Goal: Task Accomplishment & Management: Manage account settings

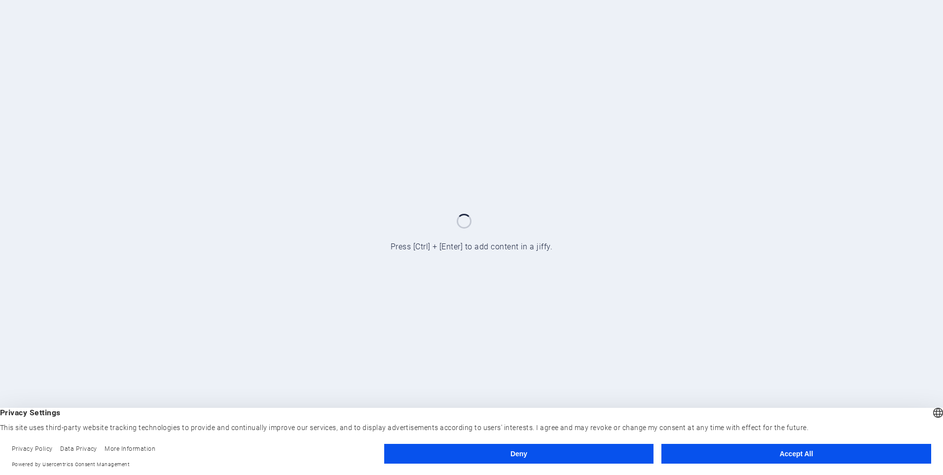
click at [801, 455] on button "Accept All" at bounding box center [797, 454] width 270 height 20
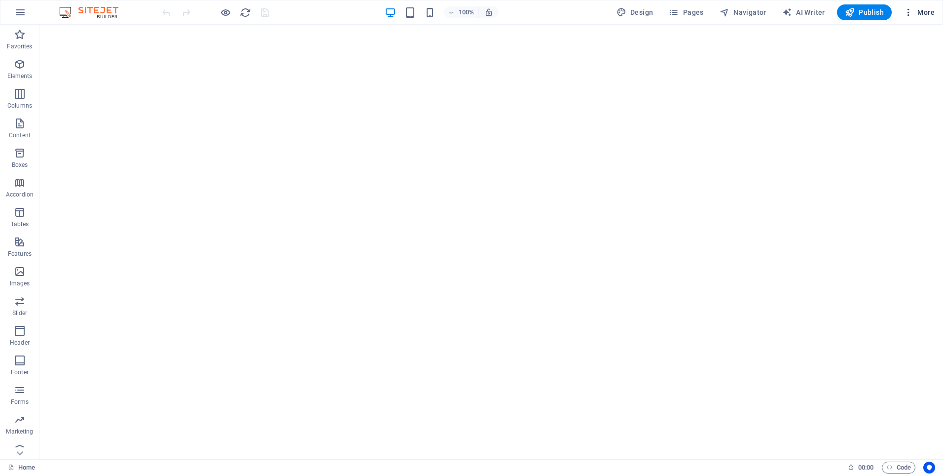
click at [905, 12] on icon "button" at bounding box center [909, 12] width 10 height 10
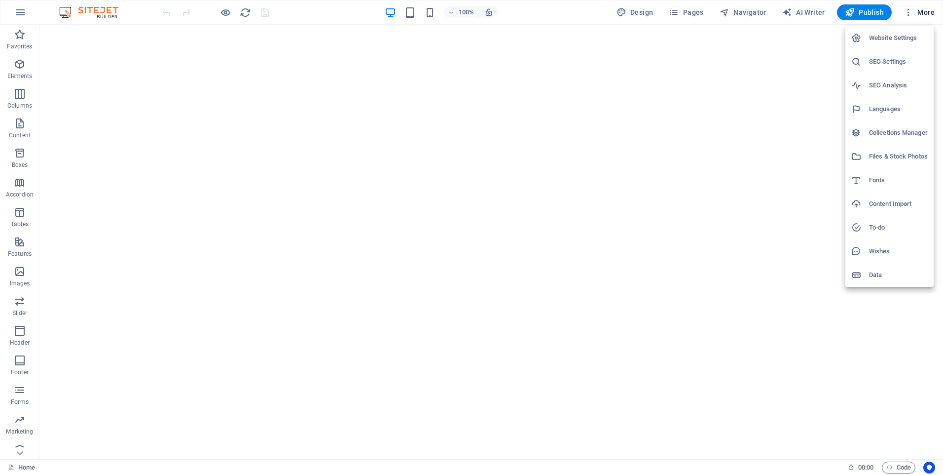
click at [901, 39] on h6 "Website Settings" at bounding box center [898, 38] width 59 height 12
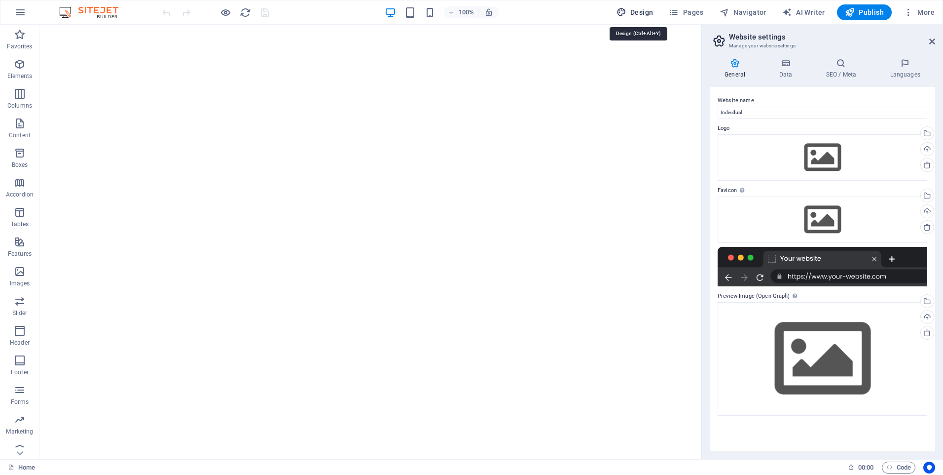
click at [644, 7] on button "Design" at bounding box center [635, 12] width 45 height 16
select select "px"
select select "400"
select select "px"
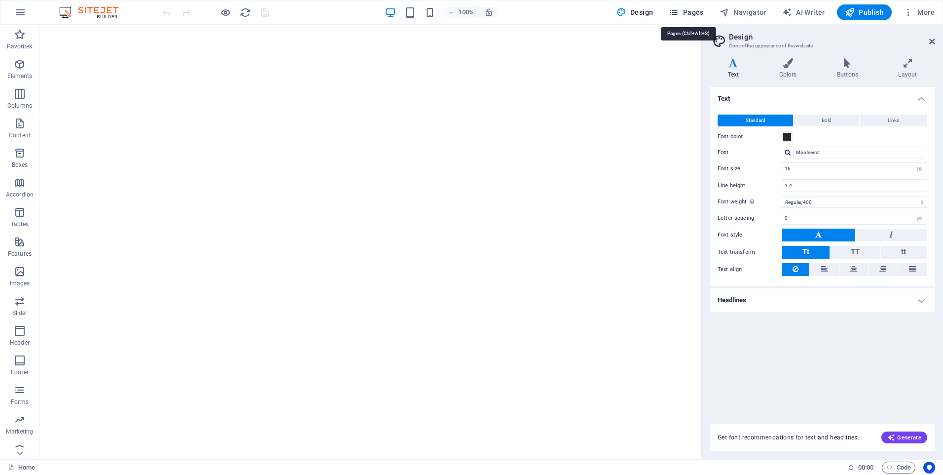
click at [675, 14] on icon "button" at bounding box center [674, 12] width 10 height 10
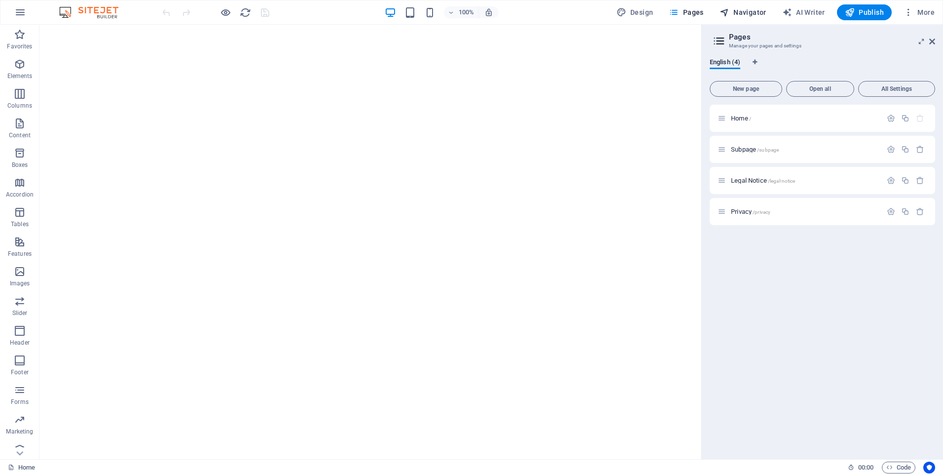
click at [752, 14] on span "Navigator" at bounding box center [743, 12] width 47 height 10
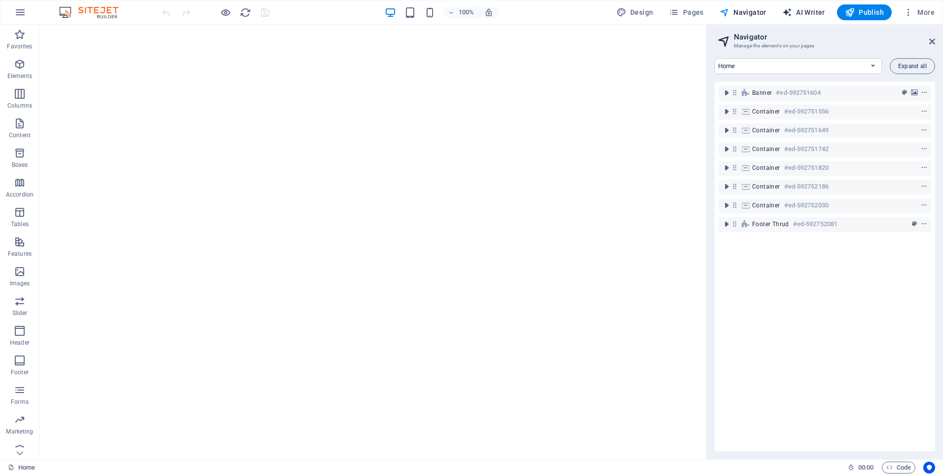
click at [818, 11] on span "AI Writer" at bounding box center [803, 12] width 43 height 10
select select "English"
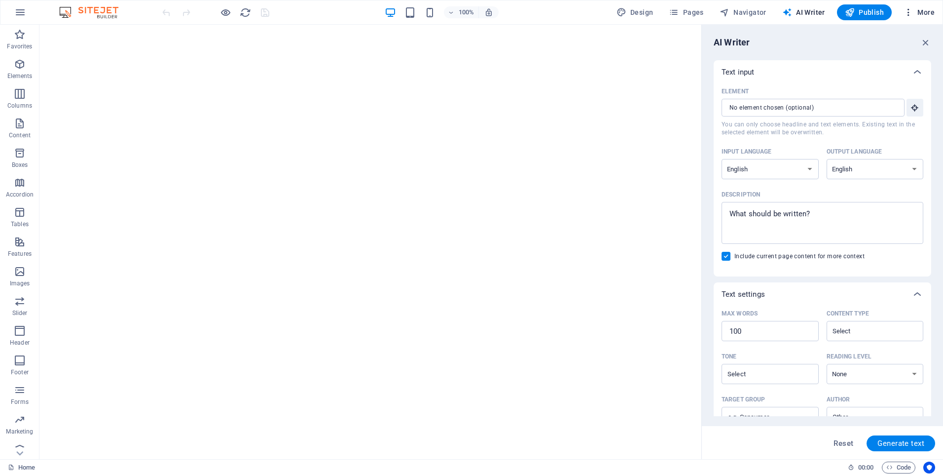
click at [906, 14] on icon "button" at bounding box center [909, 12] width 10 height 10
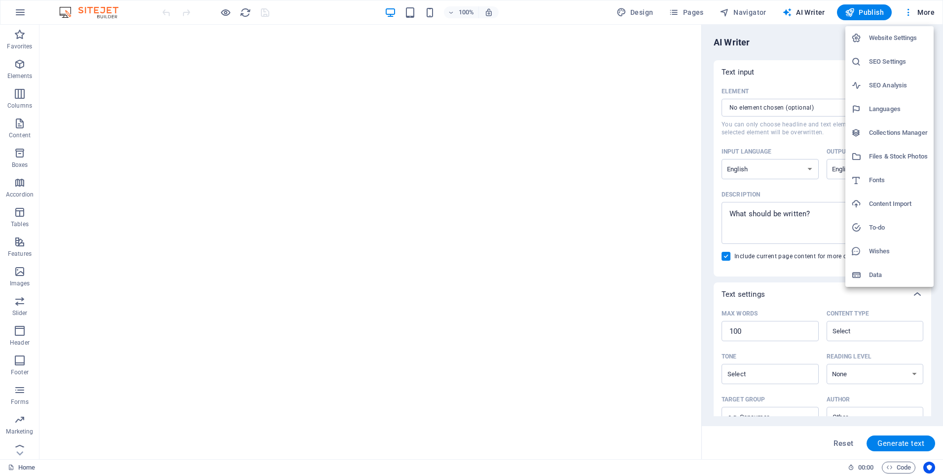
click at [893, 208] on h6 "Content Import" at bounding box center [898, 204] width 59 height 12
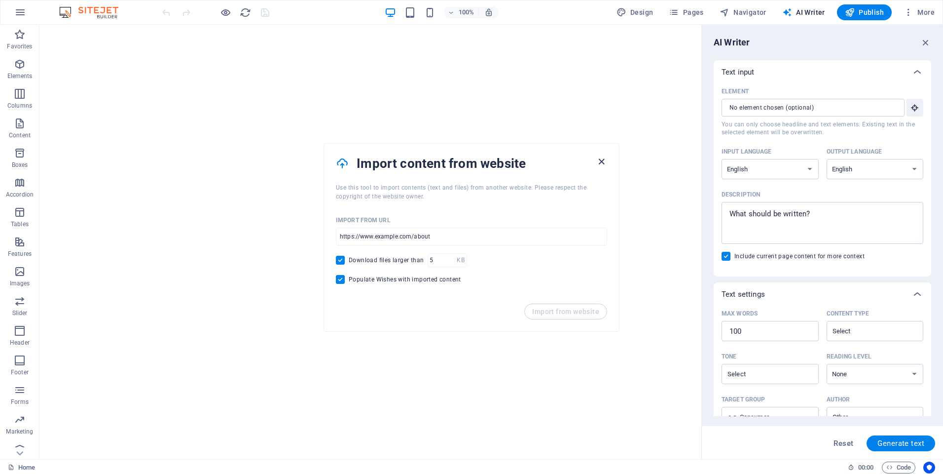
click at [603, 161] on icon "button" at bounding box center [601, 161] width 11 height 11
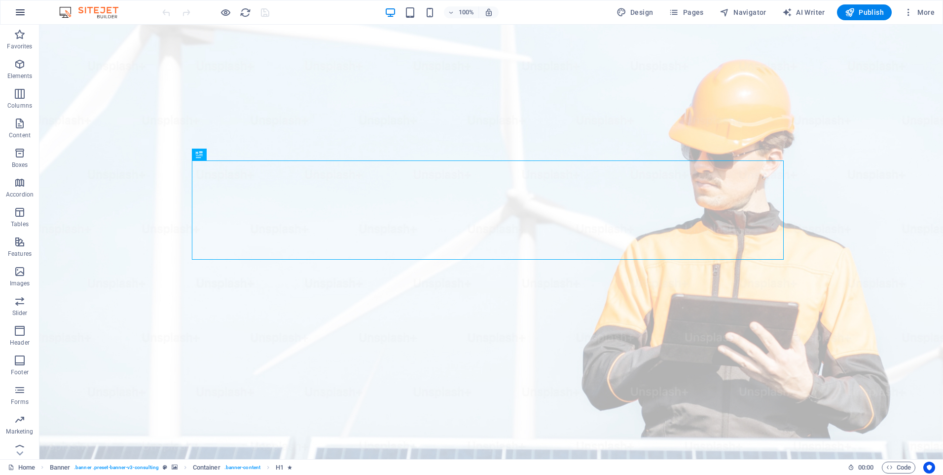
click at [21, 15] on icon "button" at bounding box center [20, 12] width 12 height 12
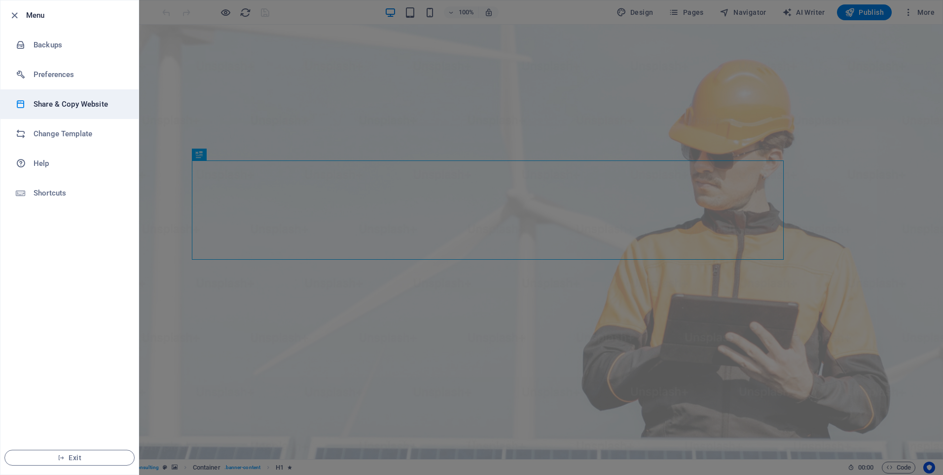
click at [88, 102] on h6 "Share & Copy Website" at bounding box center [79, 104] width 91 height 12
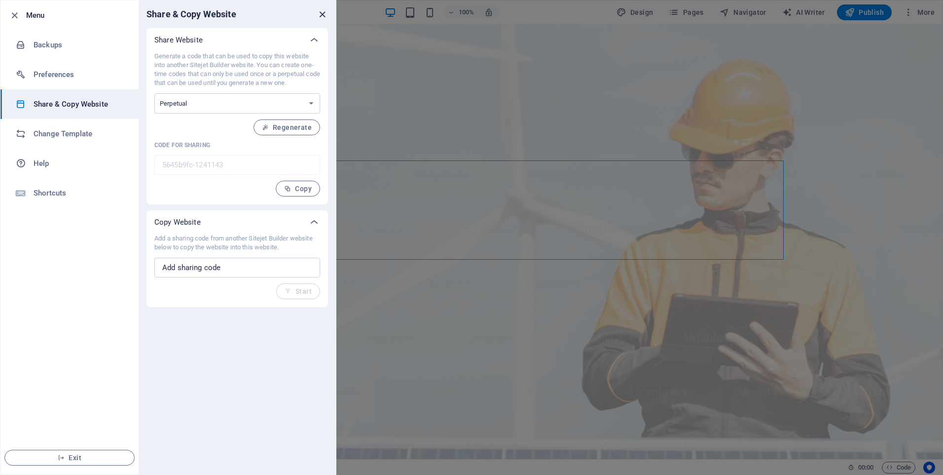
click at [322, 14] on icon "close" at bounding box center [322, 14] width 11 height 11
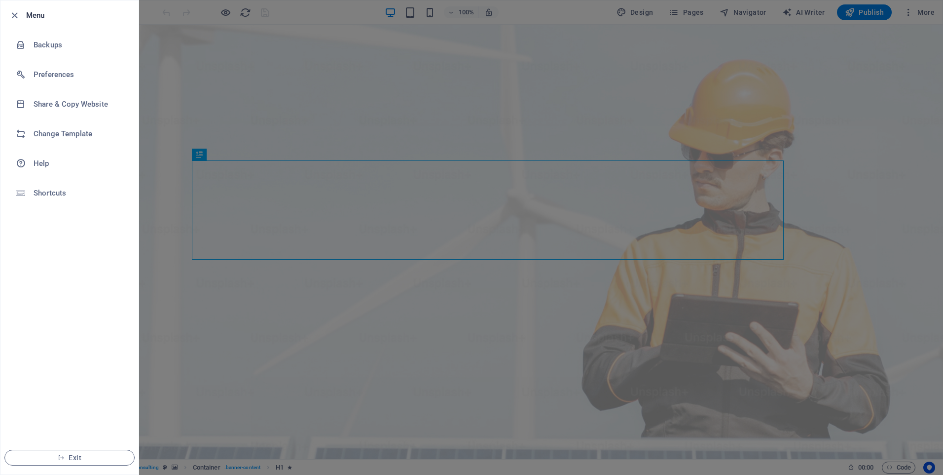
click at [618, 73] on div at bounding box center [471, 237] width 943 height 475
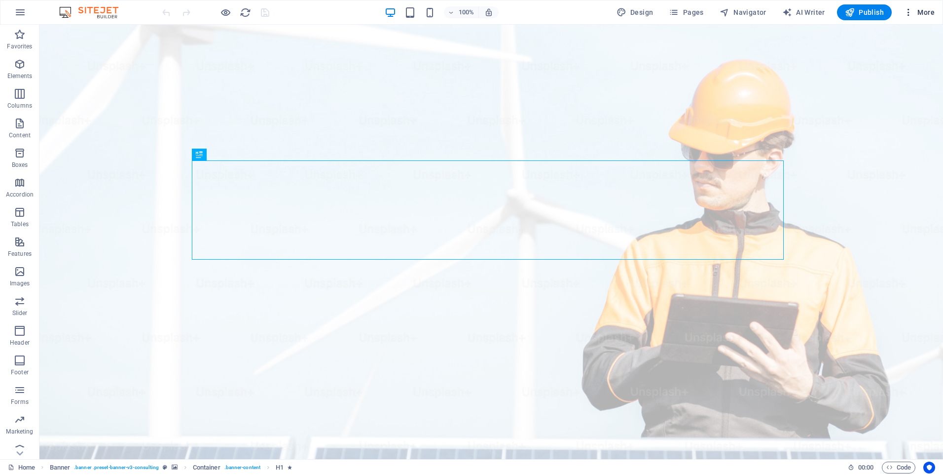
click at [909, 13] on icon "button" at bounding box center [909, 12] width 10 height 10
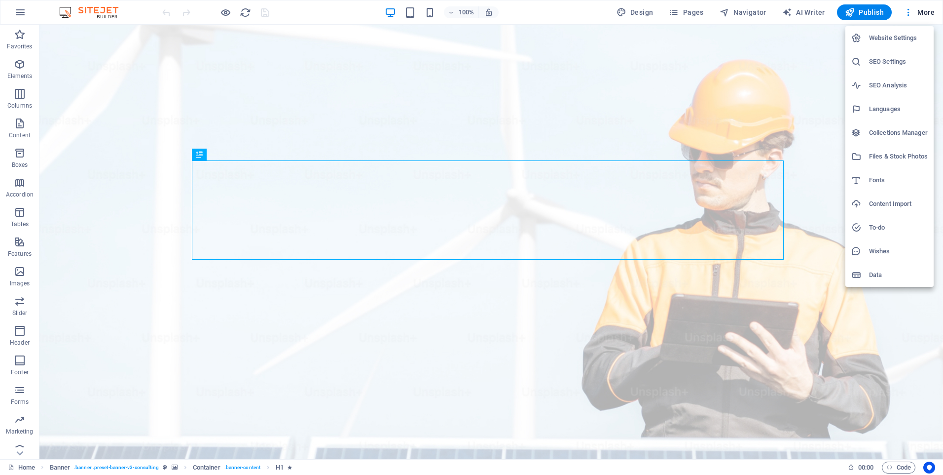
click at [606, 130] on div at bounding box center [471, 237] width 943 height 475
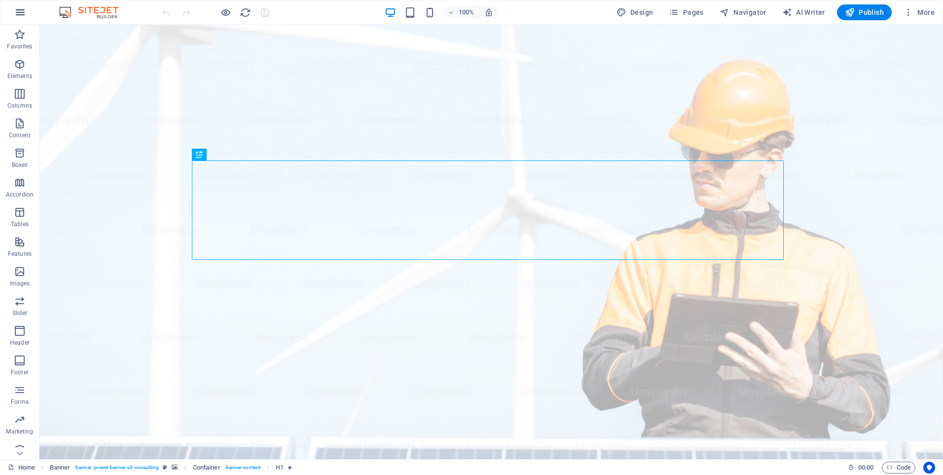
click at [12, 21] on button "button" at bounding box center [20, 12] width 24 height 24
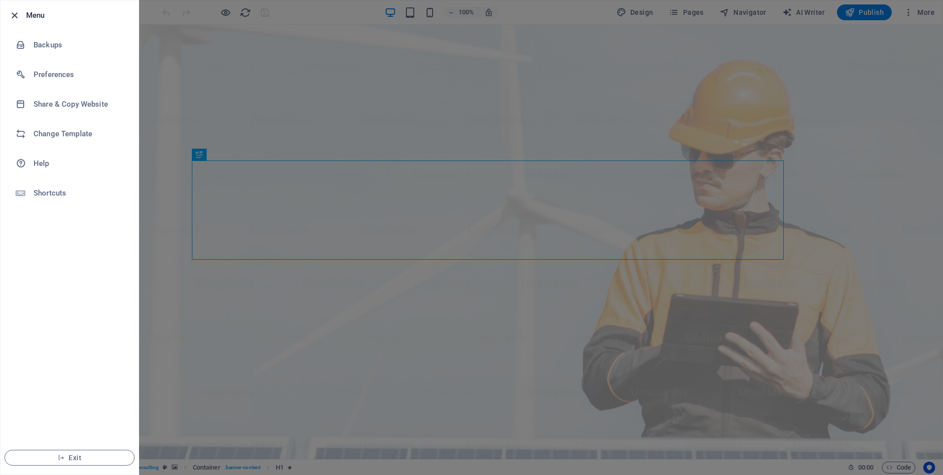
click at [18, 14] on icon "button" at bounding box center [14, 15] width 11 height 11
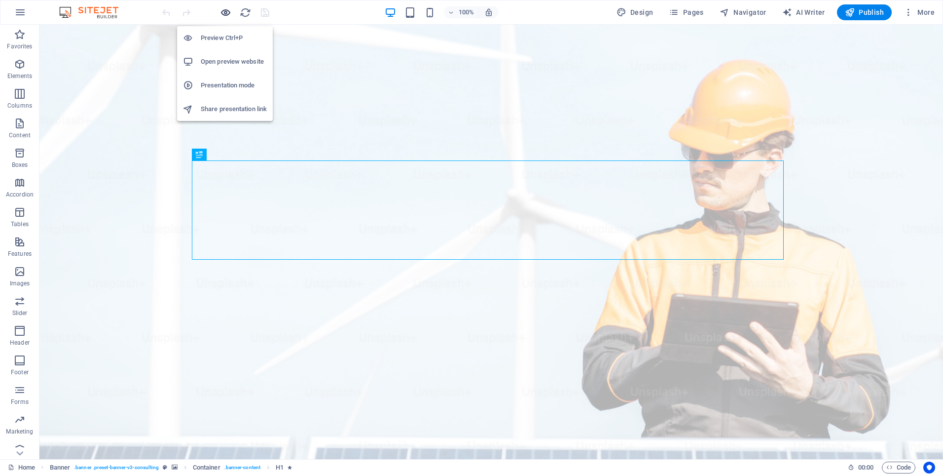
click at [227, 13] on icon "button" at bounding box center [225, 12] width 11 height 11
